Goal: Manage account settings

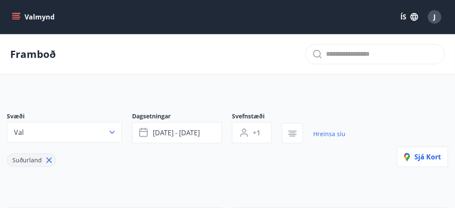
click at [438, 18] on div "J" at bounding box center [435, 17] width 14 height 14
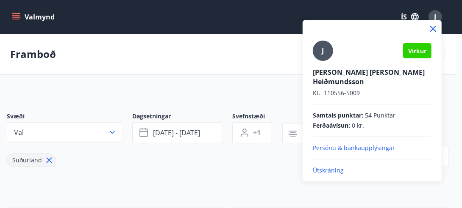
click at [357, 144] on p "Persónu & bankaupplýsingar" at bounding box center [372, 148] width 119 height 8
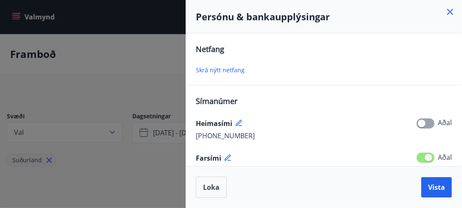
click at [226, 69] on span "Skrá nýtt netfang" at bounding box center [220, 70] width 49 height 8
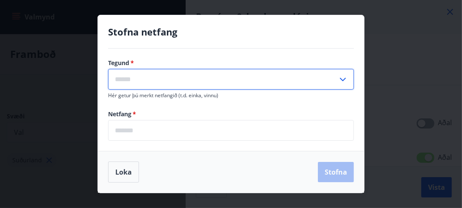
click at [157, 76] on input "text" at bounding box center [223, 79] width 230 height 21
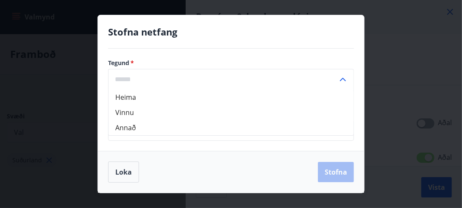
click at [121, 130] on li "Annað" at bounding box center [230, 127] width 245 height 15
type input "*****"
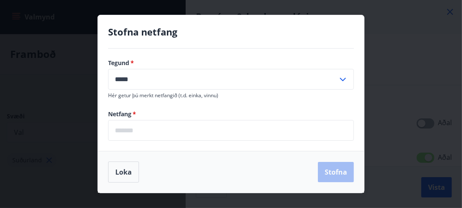
click at [130, 128] on input "email" at bounding box center [231, 130] width 246 height 21
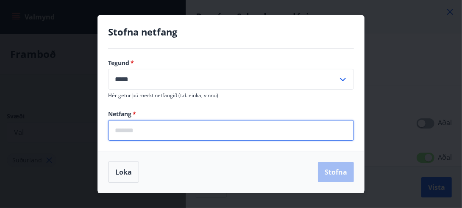
type input "**********"
click at [330, 174] on button "Stofna" at bounding box center [336, 172] width 36 height 20
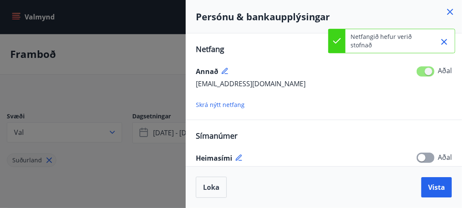
click at [448, 11] on icon at bounding box center [450, 12] width 10 height 10
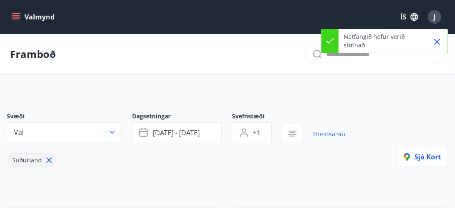
click at [225, 71] on div "Framboð" at bounding box center [227, 54] width 455 height 41
click at [17, 17] on icon "menu" at bounding box center [16, 17] width 9 height 1
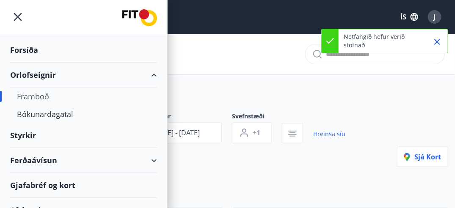
click at [22, 50] on div "Forsíða" at bounding box center [83, 50] width 147 height 25
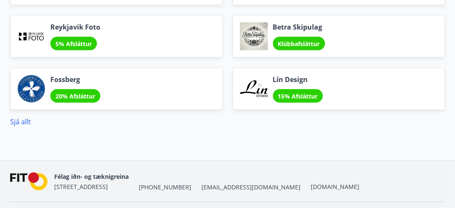
scroll to position [1213, 0]
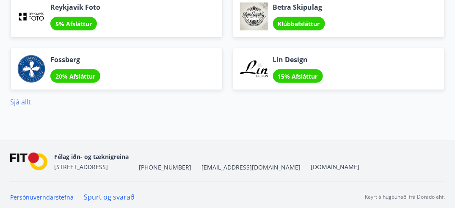
click at [21, 102] on link "Sjá allt" at bounding box center [20, 101] width 21 height 9
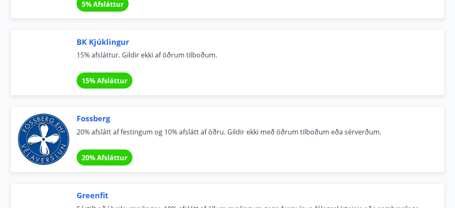
scroll to position [1737, 0]
